Goal: Find specific page/section: Find specific page/section

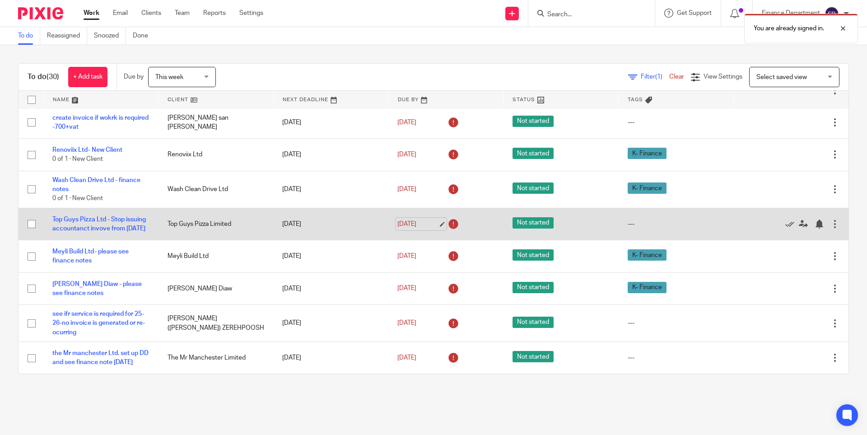
scroll to position [726, 0]
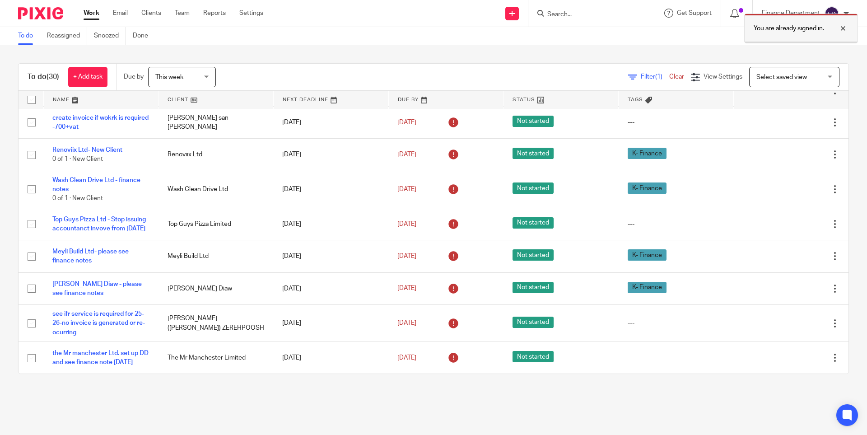
click at [839, 30] on div at bounding box center [836, 28] width 24 height 11
click at [564, 15] on input "Search" at bounding box center [586, 15] width 81 height 8
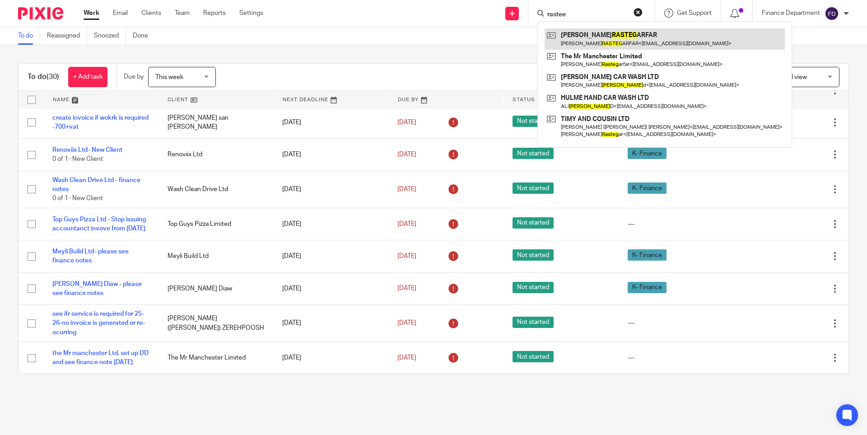
type input "rastee"
click at [599, 46] on link at bounding box center [664, 38] width 240 height 21
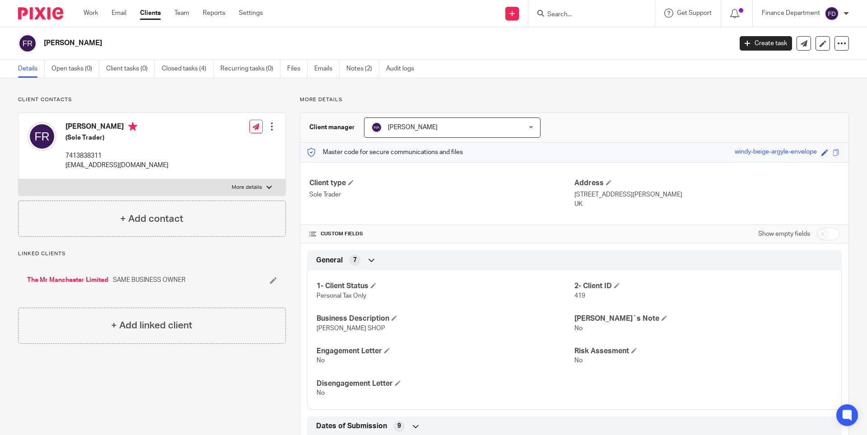
drag, startPoint x: 100, startPoint y: 124, endPoint x: 65, endPoint y: 125, distance: 34.8
click at [65, 125] on h4 "FARSHAD RASTEGARFAR" at bounding box center [116, 127] width 103 height 11
copy h4 "FARSHAD"
click at [156, 128] on h4 "FARSHAD RASTEGARFAR" at bounding box center [116, 127] width 103 height 11
click at [136, 144] on div "FARSHAD RASTEGARFAR (Sole Trader) 7413838311 frastegar86@yahoo.co.uk" at bounding box center [116, 146] width 103 height 48
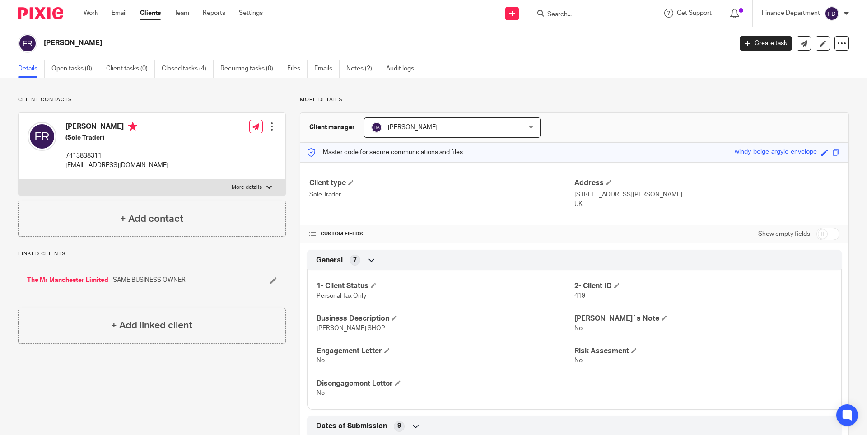
click at [152, 125] on h4 "FARSHAD RASTEGARFAR" at bounding box center [116, 127] width 103 height 11
click at [133, 129] on h4 "FARSHAD RASTEGARFAR" at bounding box center [116, 127] width 103 height 11
drag, startPoint x: 151, startPoint y: 127, endPoint x: 102, endPoint y: 126, distance: 48.8
click at [102, 126] on h4 "FARSHAD RASTEGARFAR" at bounding box center [116, 127] width 103 height 11
copy h4 "RASTEGARFAR"
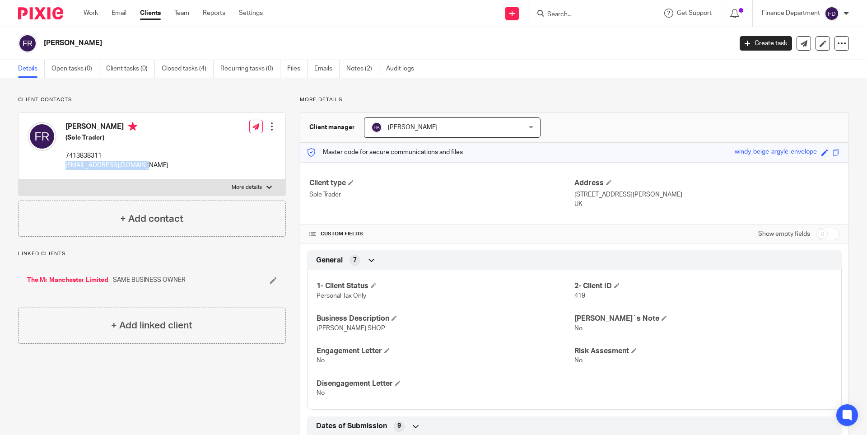
drag, startPoint x: 142, startPoint y: 164, endPoint x: 65, endPoint y: 168, distance: 76.4
click at [65, 168] on p "frastegar86@yahoo.co.uk" at bounding box center [116, 165] width 103 height 9
copy p "frastegar86@yahoo.co.uk"
click at [86, 280] on link "The Mr Manchester Limited" at bounding box center [67, 279] width 81 height 9
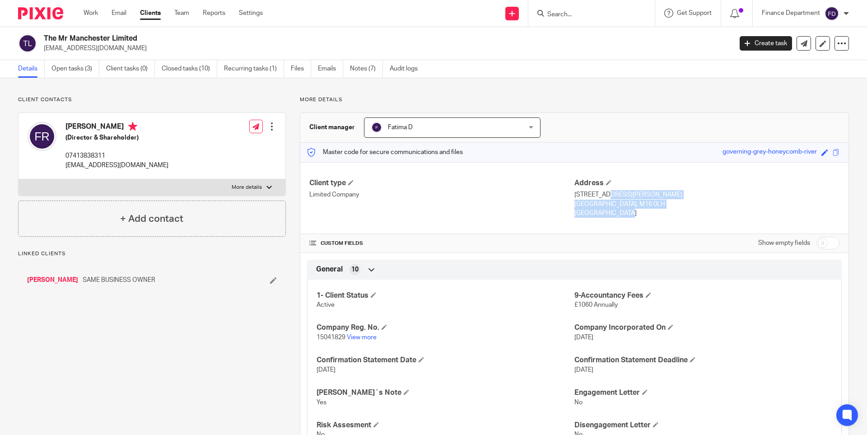
drag, startPoint x: 571, startPoint y: 194, endPoint x: 612, endPoint y: 210, distance: 43.3
click at [612, 210] on div "Address 10 Seymour Grove Manchester, M16 0LH England" at bounding box center [706, 198] width 265 height 40
click at [598, 217] on p "England" at bounding box center [706, 213] width 265 height 9
click at [574, 196] on p "10 Seymour Grove" at bounding box center [706, 194] width 265 height 9
drag, startPoint x: 570, startPoint y: 193, endPoint x: 597, endPoint y: 215, distance: 35.3
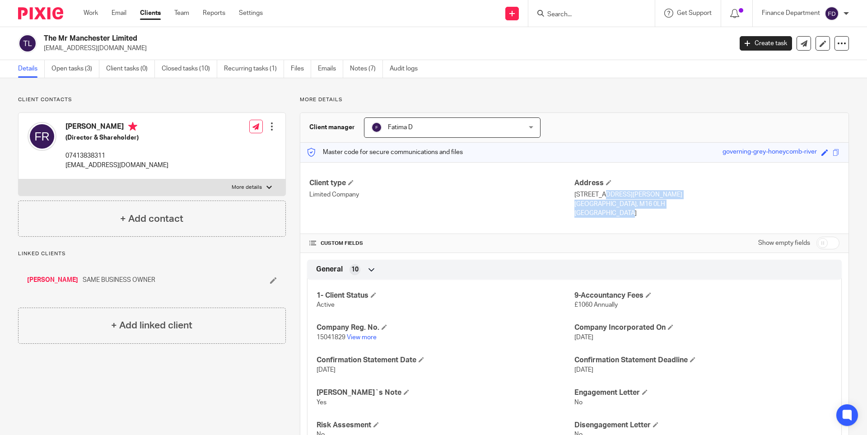
click at [597, 215] on div "Address 10 Seymour Grove Manchester, M16 0LH England" at bounding box center [706, 198] width 265 height 40
copy div "10 Seymour Grove Manchester, M16 0LH England"
drag, startPoint x: 139, startPoint y: 36, endPoint x: 44, endPoint y: 28, distance: 95.6
click at [44, 28] on div "The Mr Manchester Limited frastegar86@yahoo.co.uk Create task Update from Compa…" at bounding box center [433, 43] width 867 height 33
copy h2 "The Mr Manchester Limited"
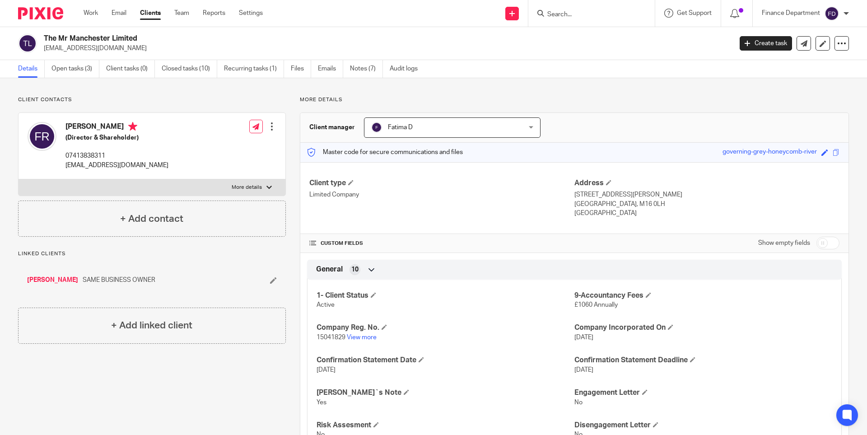
click at [558, 19] on input "Search" at bounding box center [586, 15] width 81 height 8
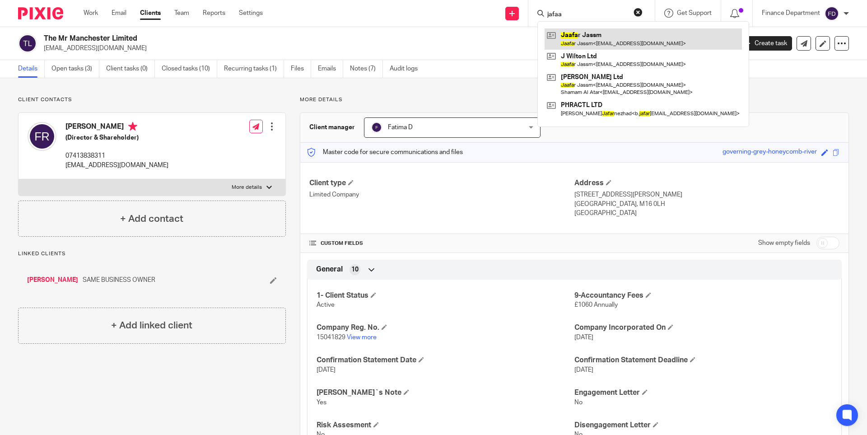
type input "jafaa"
click at [589, 42] on link at bounding box center [642, 38] width 197 height 21
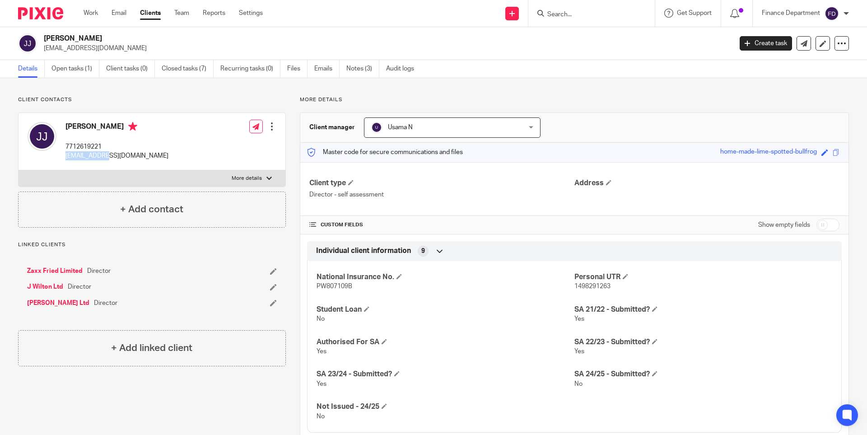
drag, startPoint x: 106, startPoint y: 158, endPoint x: 61, endPoint y: 159, distance: 44.3
click at [61, 159] on div "[PERSON_NAME] 7712619221 [EMAIL_ADDRESS][DOMAIN_NAME]" at bounding box center [98, 141] width 141 height 48
click at [46, 288] on link "J Wilton Ltd" at bounding box center [45, 286] width 36 height 9
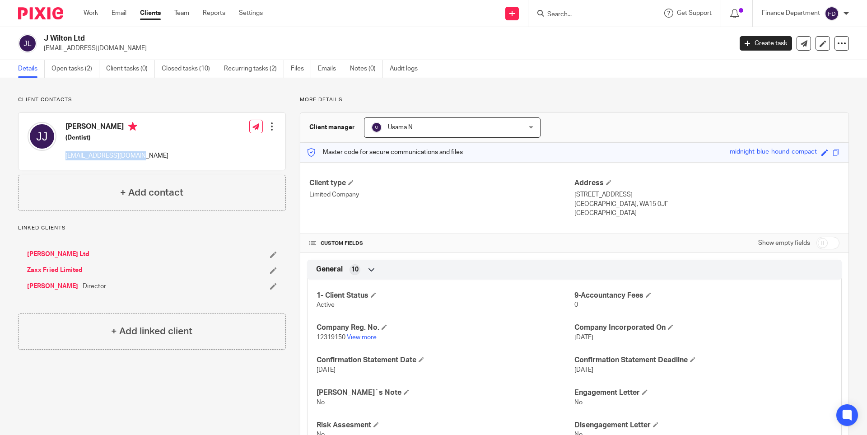
drag, startPoint x: 134, startPoint y: 157, endPoint x: 62, endPoint y: 162, distance: 71.5
click at [62, 162] on div "[PERSON_NAME] (Dentist) [EMAIL_ADDRESS][DOMAIN_NAME] Edit contact Create client…" at bounding box center [152, 141] width 267 height 57
copy p "[EMAIL_ADDRESS][DOMAIN_NAME]"
click at [140, 164] on div "[PERSON_NAME] (Dentist) [EMAIL_ADDRESS][DOMAIN_NAME] Edit contact Create client…" at bounding box center [152, 141] width 267 height 57
drag, startPoint x: 139, startPoint y: 157, endPoint x: 63, endPoint y: 159, distance: 75.9
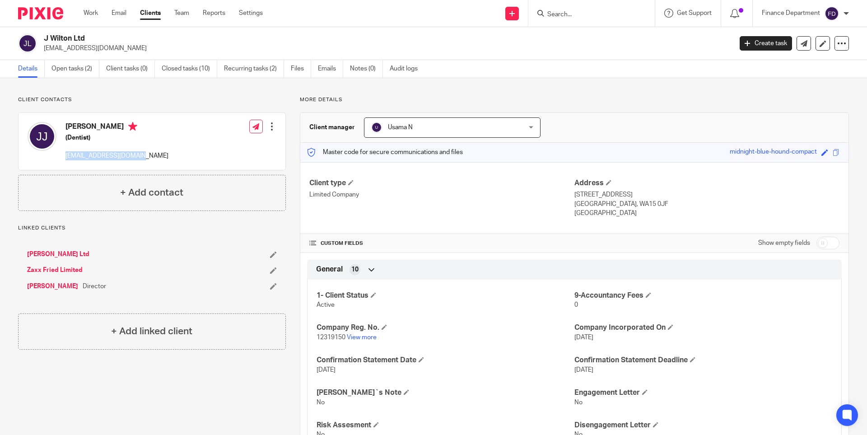
click at [63, 159] on div "[PERSON_NAME] (Dentist) [EMAIL_ADDRESS][DOMAIN_NAME] Edit contact Create client…" at bounding box center [152, 141] width 267 height 57
copy p "jwiltonltd@hotmail.com"
click at [47, 9] on img at bounding box center [40, 13] width 45 height 12
